Goal: Task Accomplishment & Management: Use online tool/utility

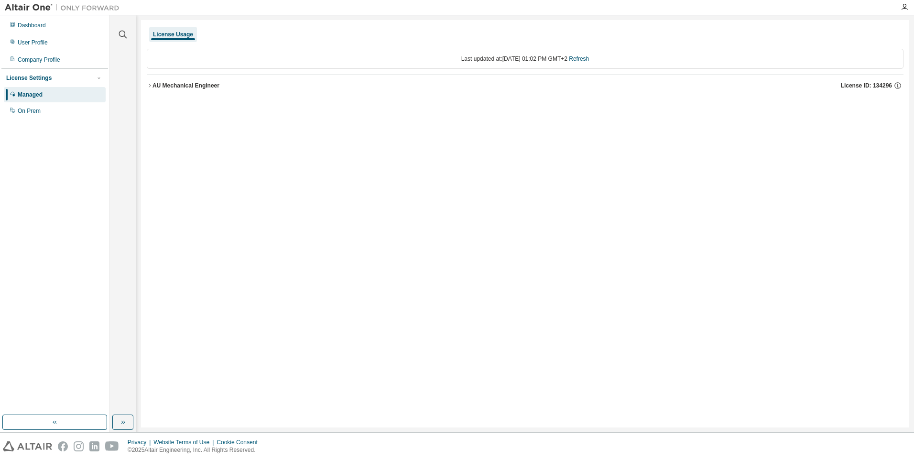
click at [151, 86] on icon "button" at bounding box center [150, 86] width 6 height 6
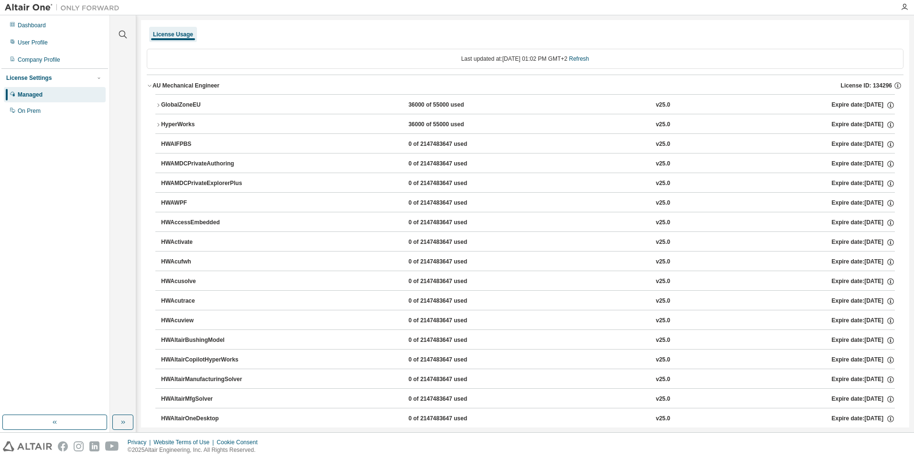
click at [156, 105] on icon "button" at bounding box center [158, 105] width 6 height 6
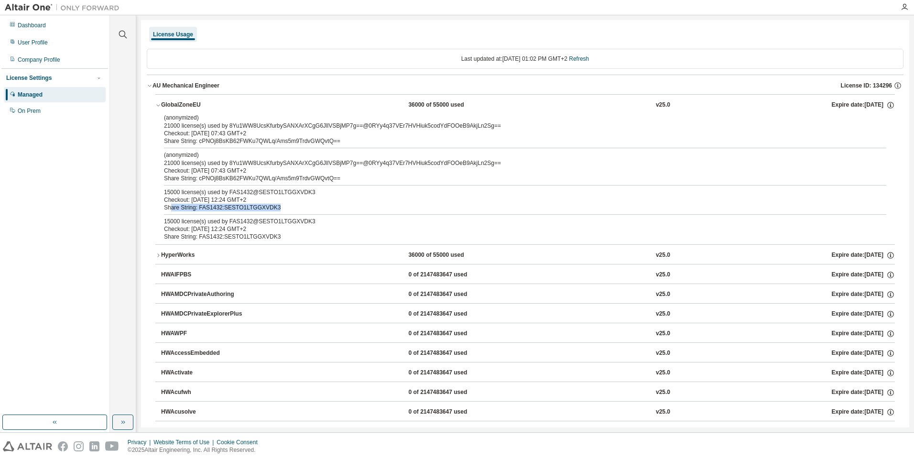
drag, startPoint x: 280, startPoint y: 209, endPoint x: 169, endPoint y: 207, distance: 110.9
click at [169, 207] on div "Share String: FAS1432:SESTO1LTGGXVDK3" at bounding box center [513, 208] width 699 height 8
drag, startPoint x: 281, startPoint y: 237, endPoint x: 184, endPoint y: 236, distance: 97.0
click at [184, 236] on div "Share String: FAS1432:SESTO1LTGGXVDK3" at bounding box center [513, 237] width 699 height 8
drag, startPoint x: 184, startPoint y: 236, endPoint x: 289, endPoint y: 210, distance: 108.1
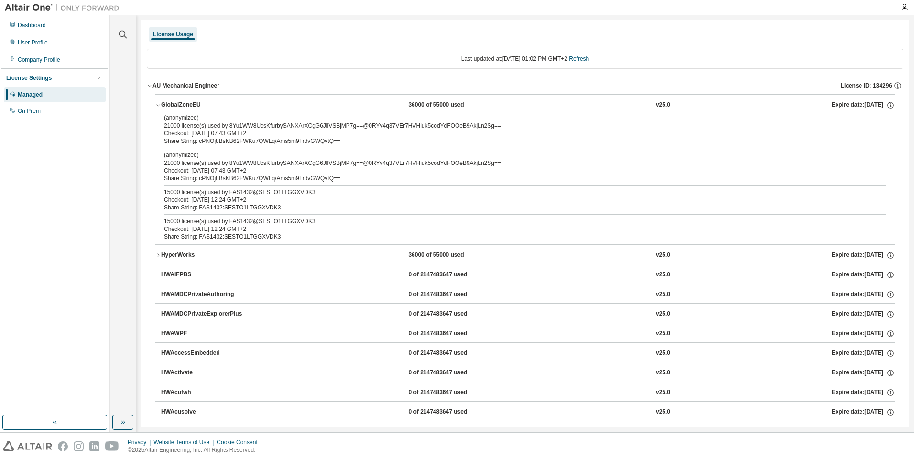
click at [289, 210] on div "Share String: FAS1432:SESTO1LTGGXVDK3" at bounding box center [513, 208] width 699 height 8
drag, startPoint x: 284, startPoint y: 209, endPoint x: 196, endPoint y: 209, distance: 88.4
click at [196, 209] on div "Share String: FAS1432:SESTO1LTGGXVDK3" at bounding box center [513, 208] width 699 height 8
click at [329, 201] on div "Checkout: [DATE] 12:24 GMT+2" at bounding box center [513, 200] width 699 height 8
click at [587, 57] on link "Refresh" at bounding box center [579, 58] width 20 height 7
